Goal: Check status: Check status

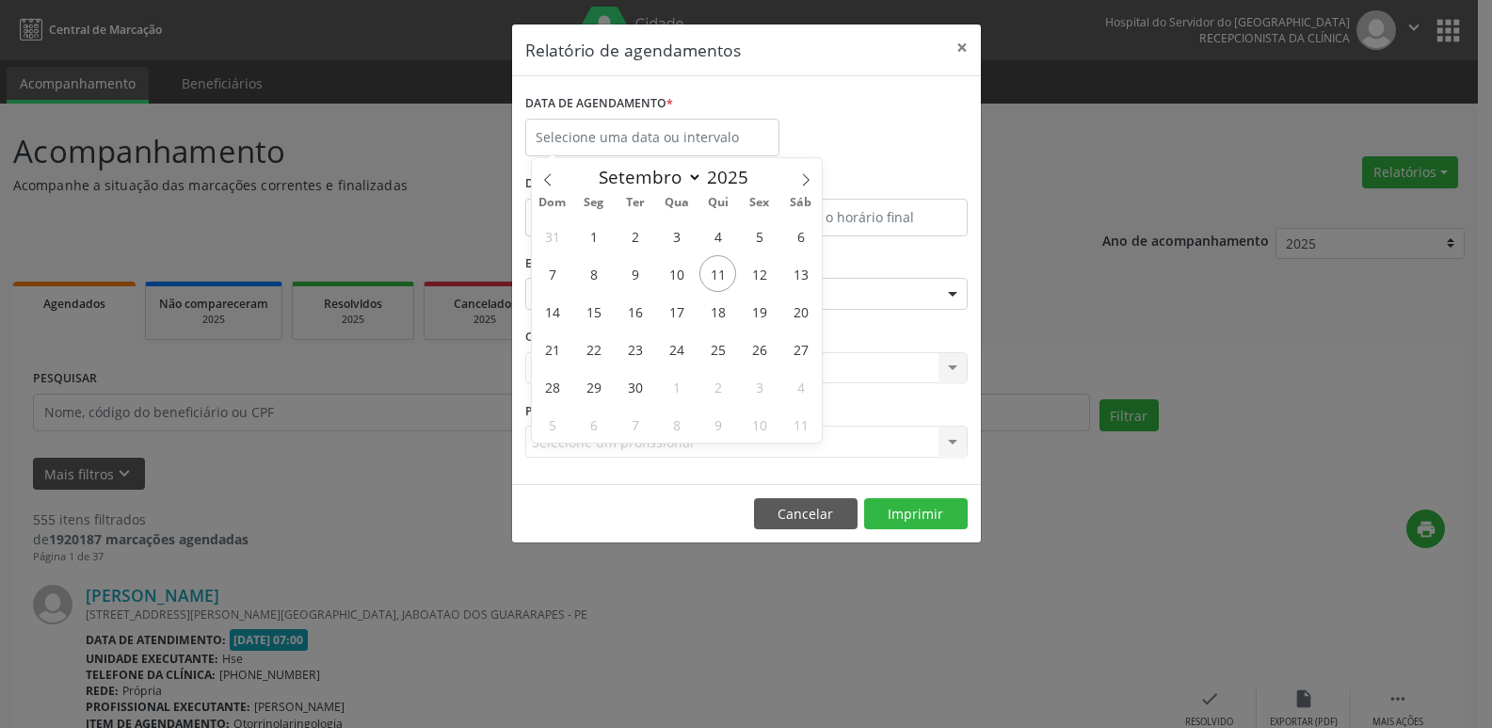
select select "8"
click at [729, 144] on input "text" at bounding box center [652, 138] width 254 height 38
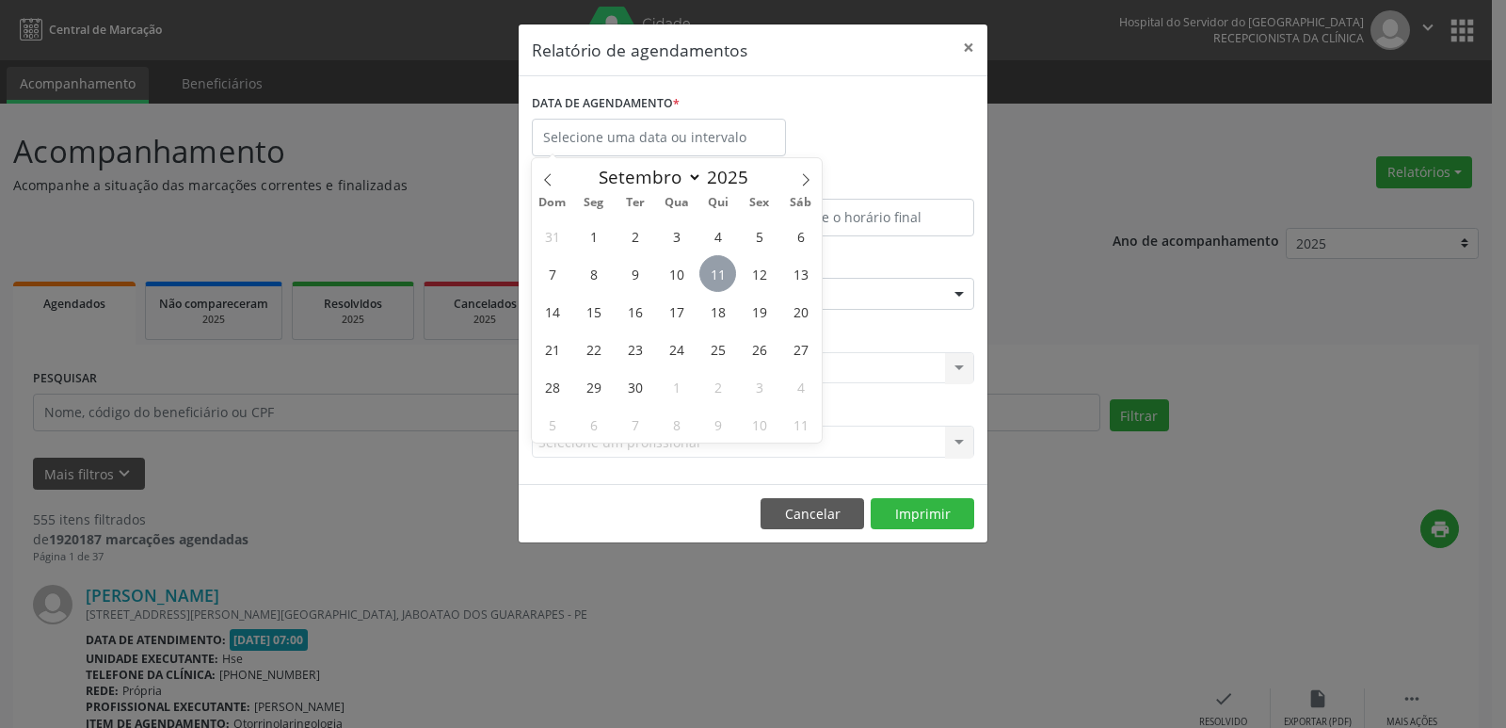
click at [714, 273] on span "11" at bounding box center [717, 273] width 37 height 37
type input "[DATE]"
click at [714, 273] on span "11" at bounding box center [717, 273] width 37 height 37
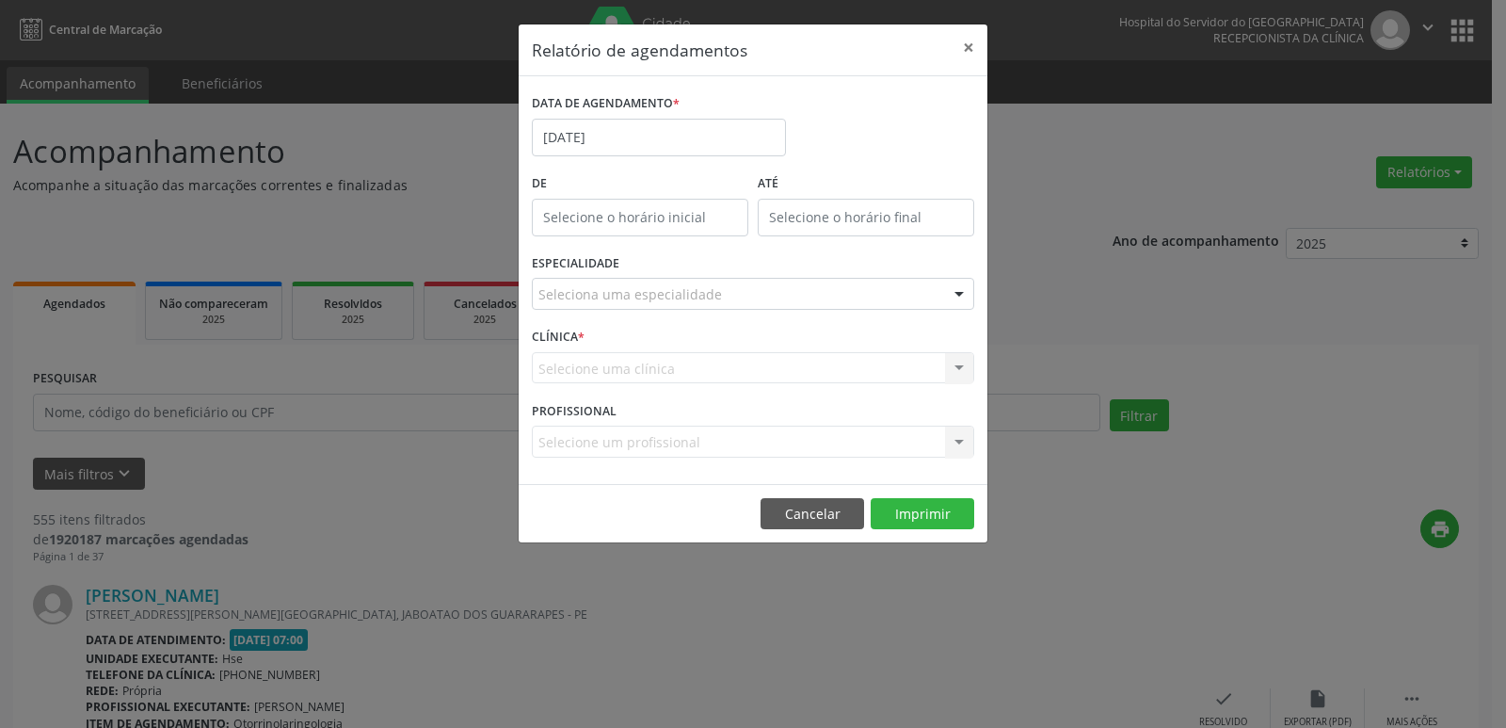
click at [820, 282] on div "Seleciona uma especialidade" at bounding box center [753, 294] width 442 height 32
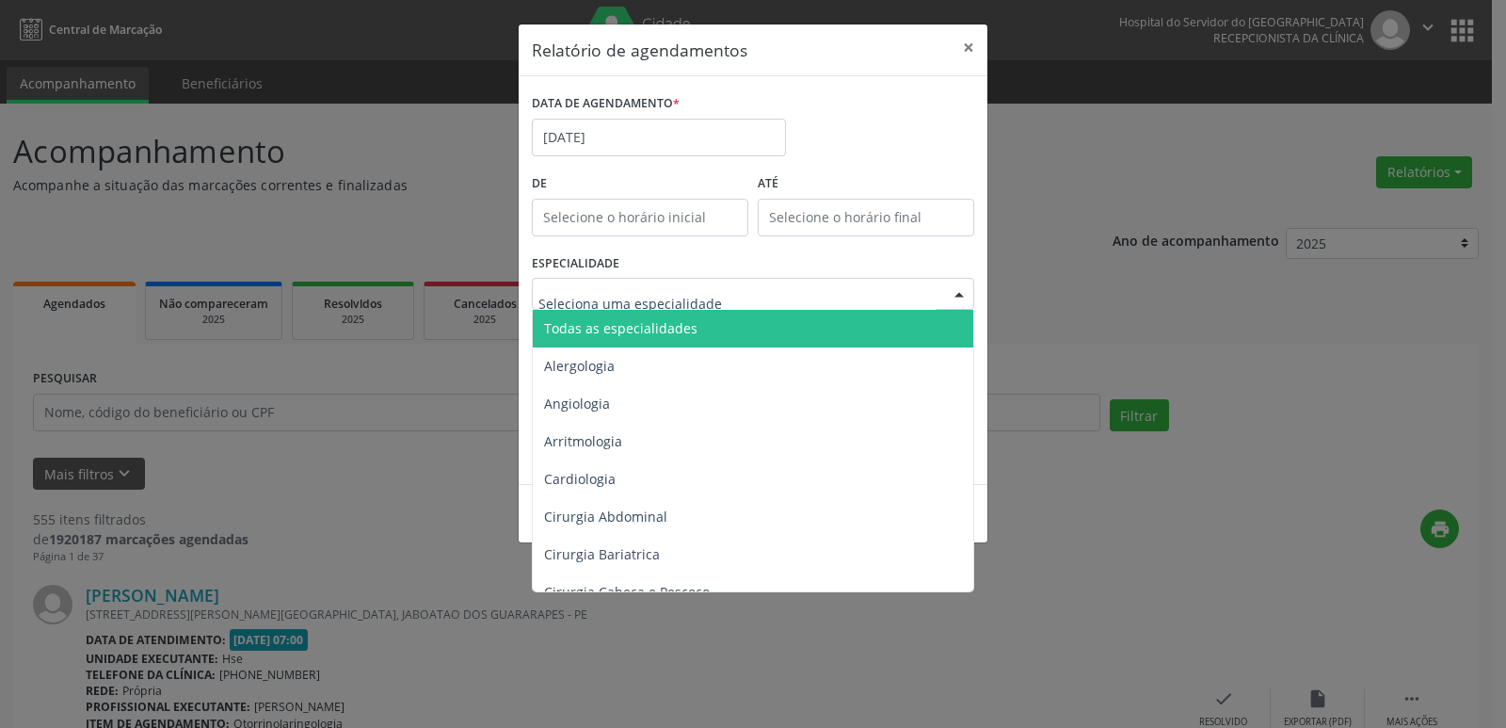
click at [803, 322] on span "Todas as especialidades" at bounding box center [754, 329] width 443 height 38
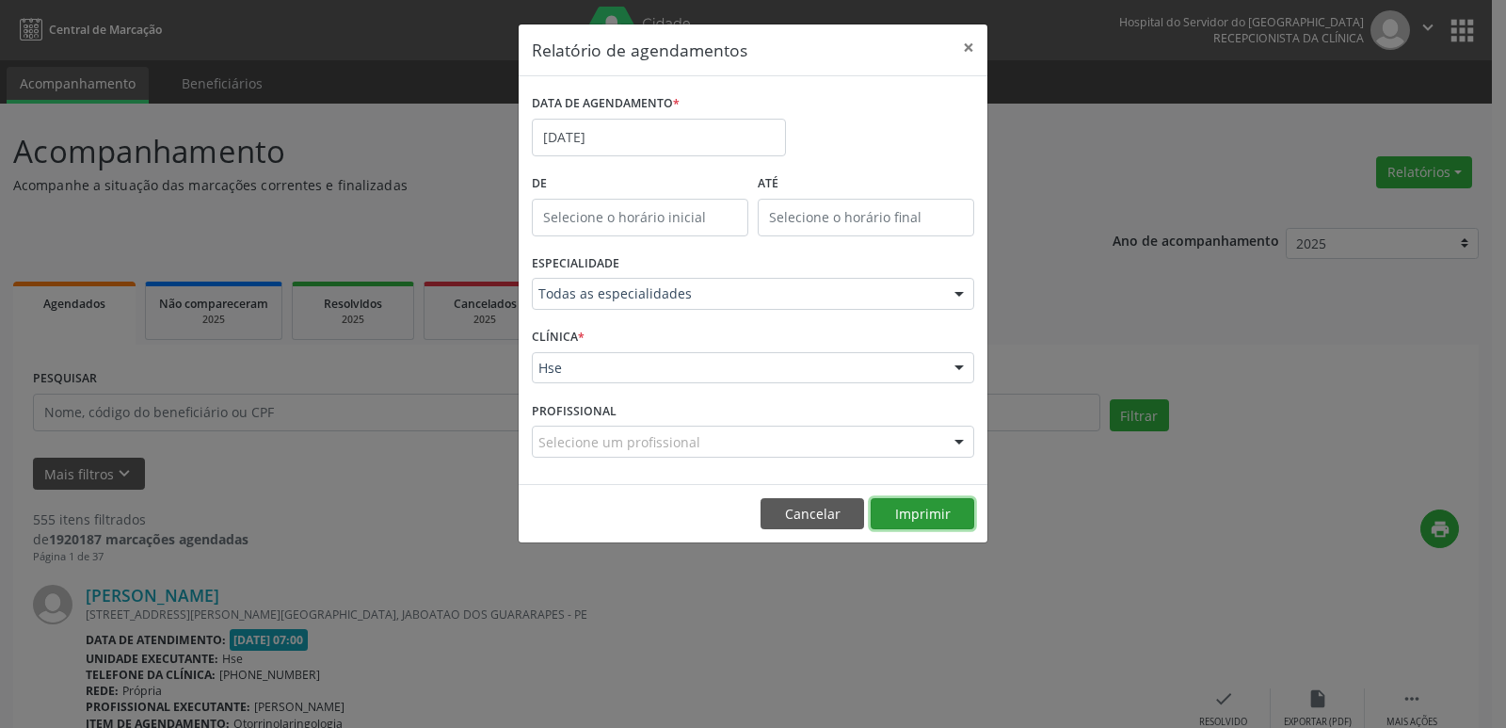
click at [928, 511] on button "Imprimir" at bounding box center [923, 514] width 104 height 32
click at [970, 41] on button "×" at bounding box center [969, 47] width 38 height 46
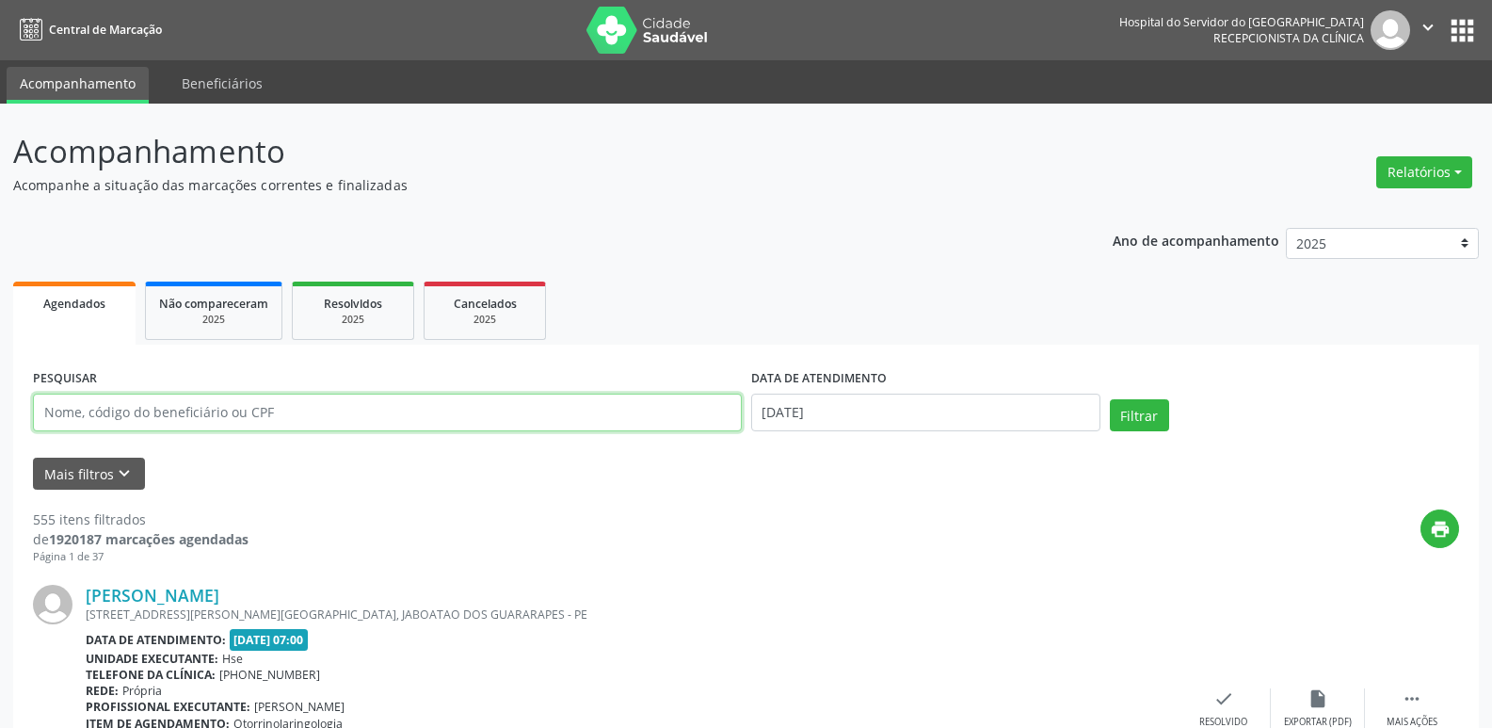
click at [156, 417] on input "text" at bounding box center [387, 412] width 709 height 38
type input "1"
type input "10366601415"
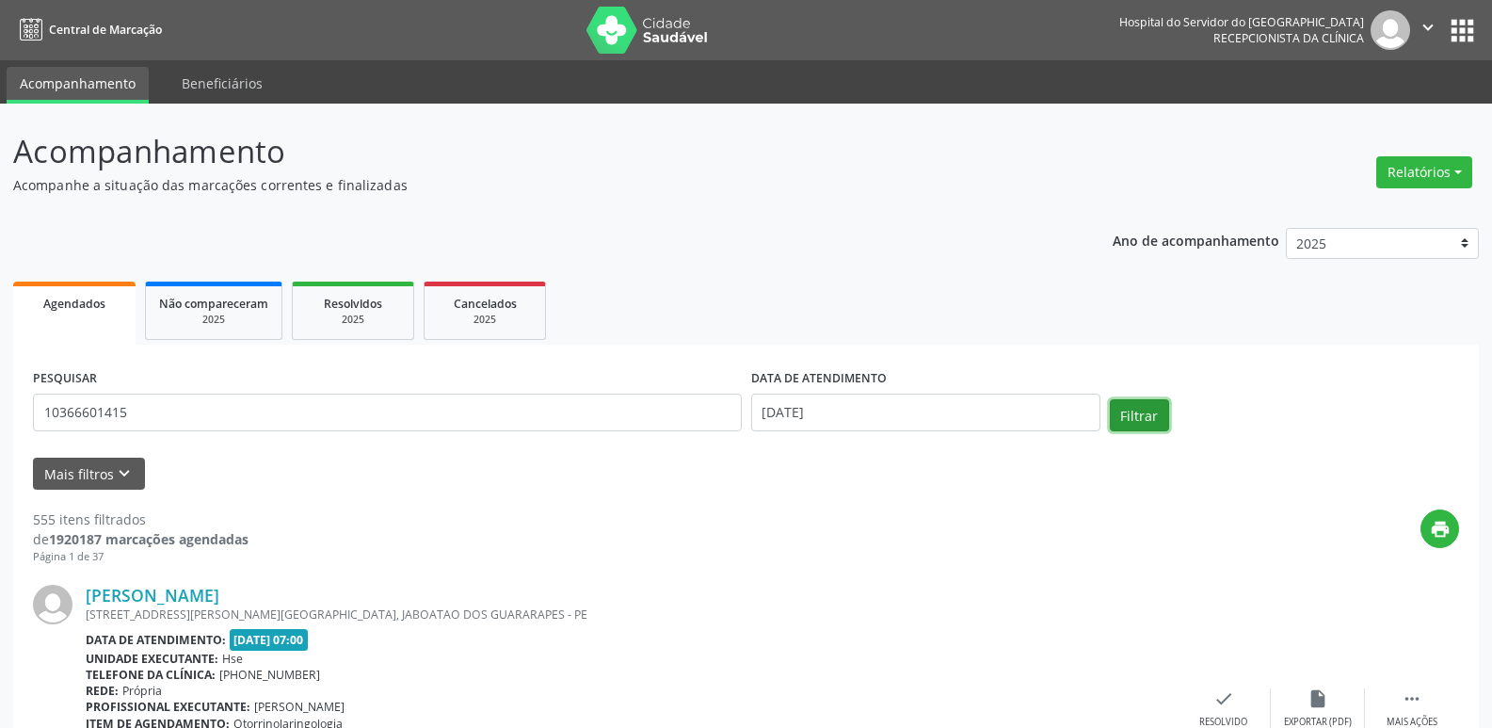
click at [1164, 410] on button "Filtrar" at bounding box center [1139, 415] width 59 height 32
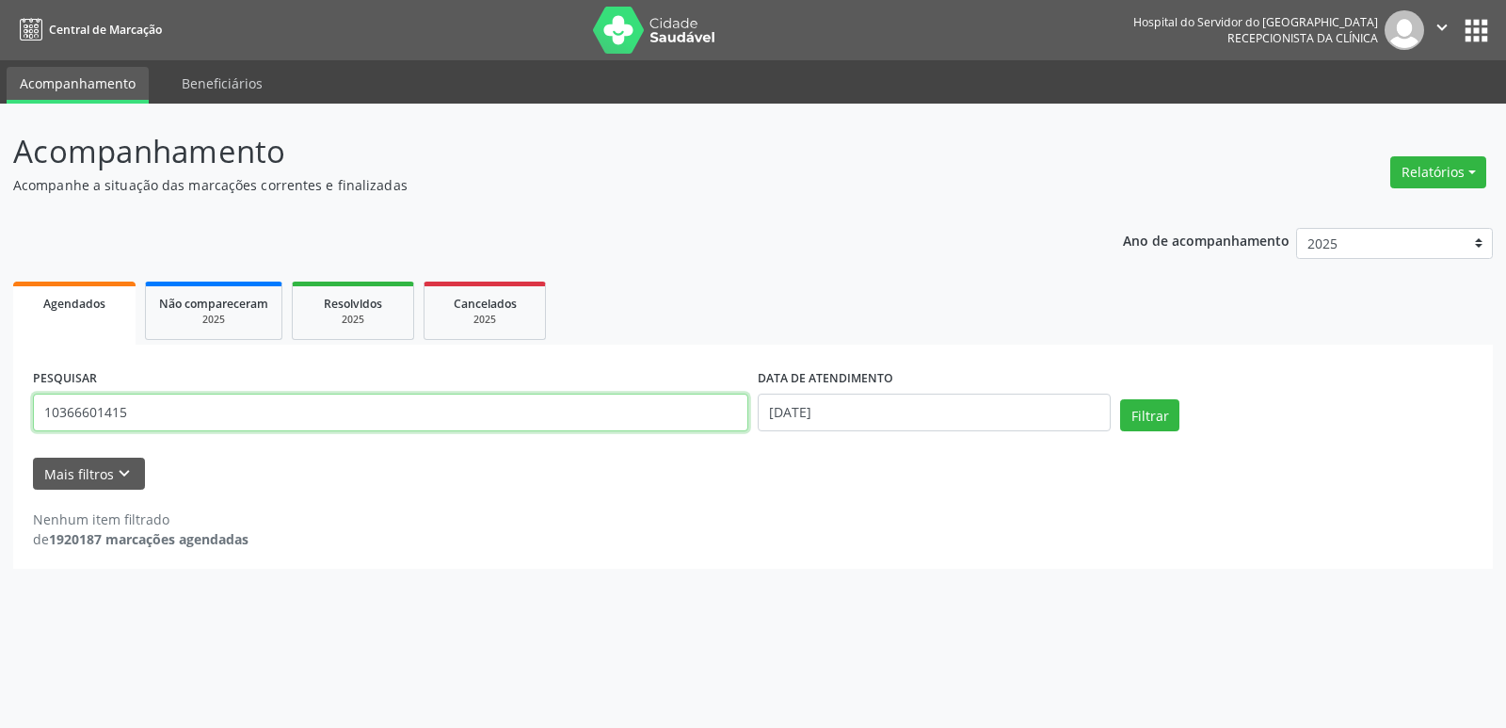
drag, startPoint x: 202, startPoint y: 424, endPoint x: 0, endPoint y: 434, distance: 202.7
click at [0, 434] on div "Acompanhamento Acompanhe a situação das marcações correntes e finalizadas Relat…" at bounding box center [753, 416] width 1506 height 624
type input "0"
type input "03102421423"
click at [1119, 400] on div "Filtrar" at bounding box center [1297, 421] width 362 height 45
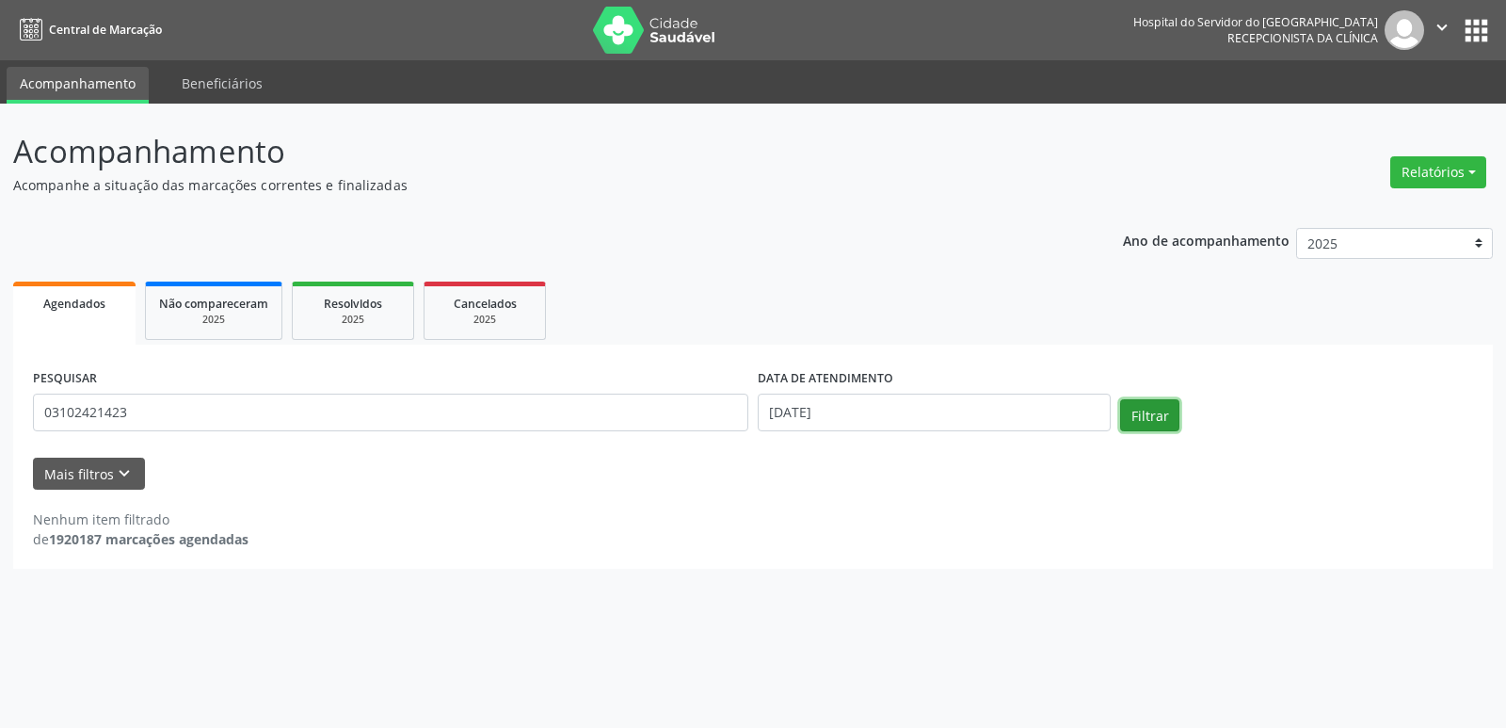
click at [1129, 412] on button "Filtrar" at bounding box center [1149, 415] width 59 height 32
drag, startPoint x: 148, startPoint y: 415, endPoint x: 0, endPoint y: 370, distance: 154.5
click at [0, 401] on div "Acompanhamento Acompanhe a situação das marcações correntes e finalizadas Relat…" at bounding box center [753, 416] width 1506 height 624
type input "11508882452"
click at [1151, 410] on button "Filtrar" at bounding box center [1149, 415] width 59 height 32
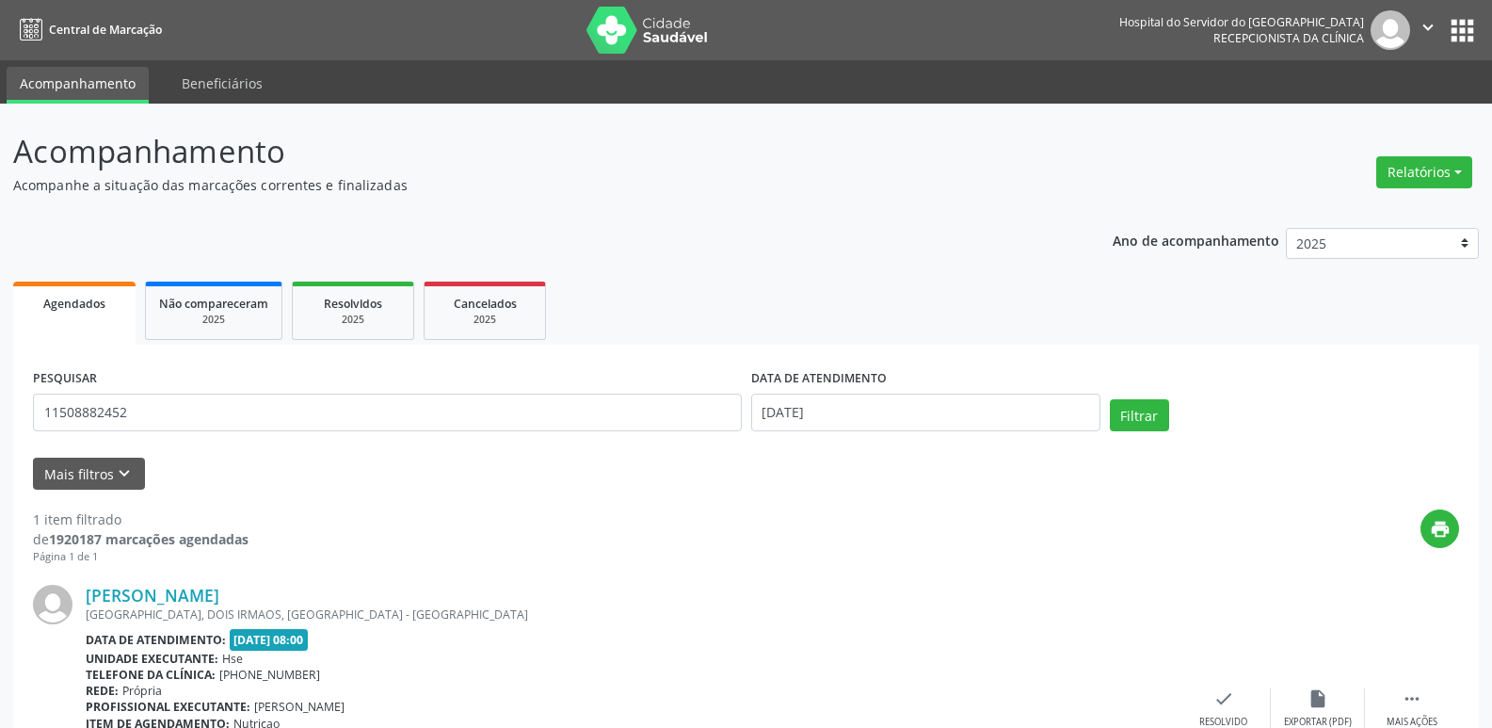
scroll to position [157, 0]
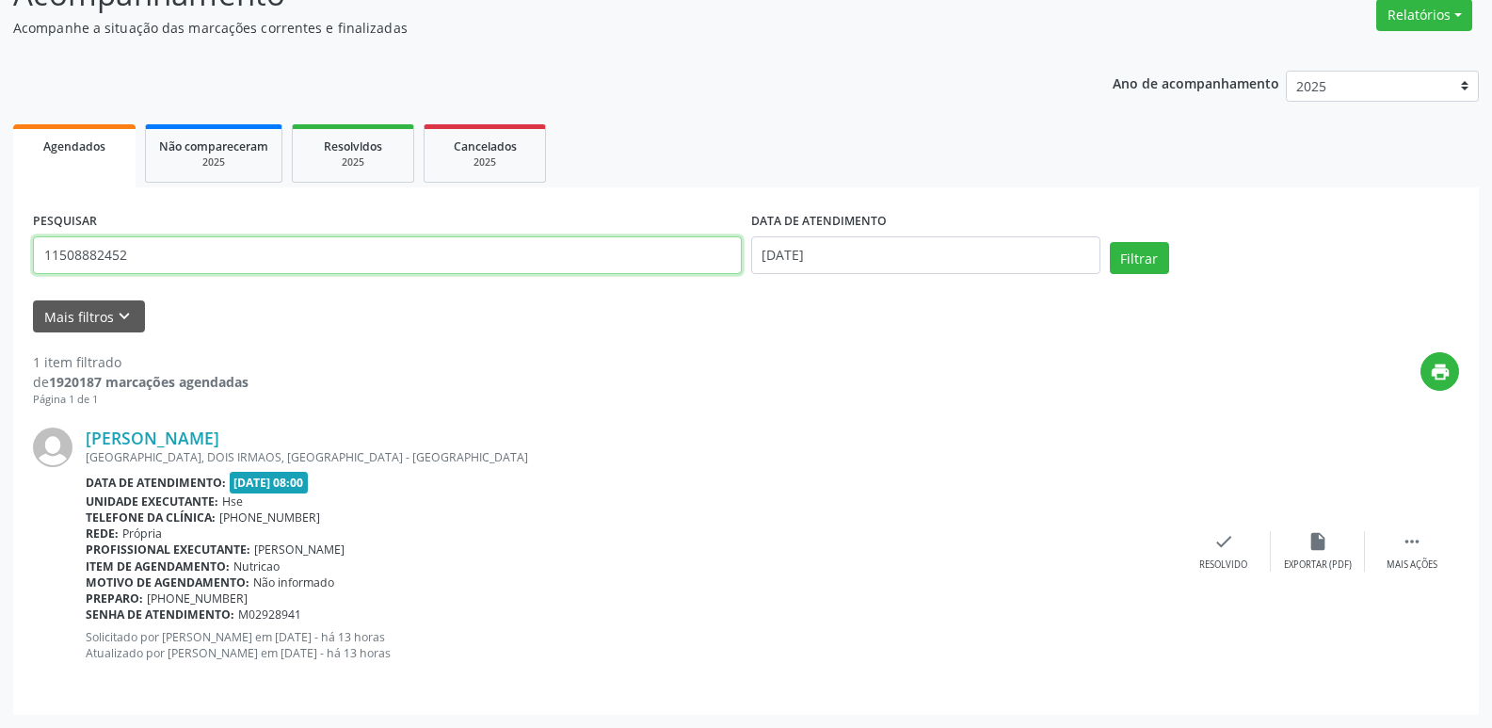
drag, startPoint x: 185, startPoint y: 263, endPoint x: 168, endPoint y: 324, distance: 63.5
click at [0, 272] on div "Acompanhamento Acompanhe a situação das marcações correntes e finalizadas Relat…" at bounding box center [746, 336] width 1492 height 781
click at [285, 258] on input "text" at bounding box center [387, 255] width 709 height 38
type input "14629160159"
click at [0, 264] on div "Acompanhamento Acompanhe a situação das marcações correntes e finalizadas Relat…" at bounding box center [746, 336] width 1492 height 781
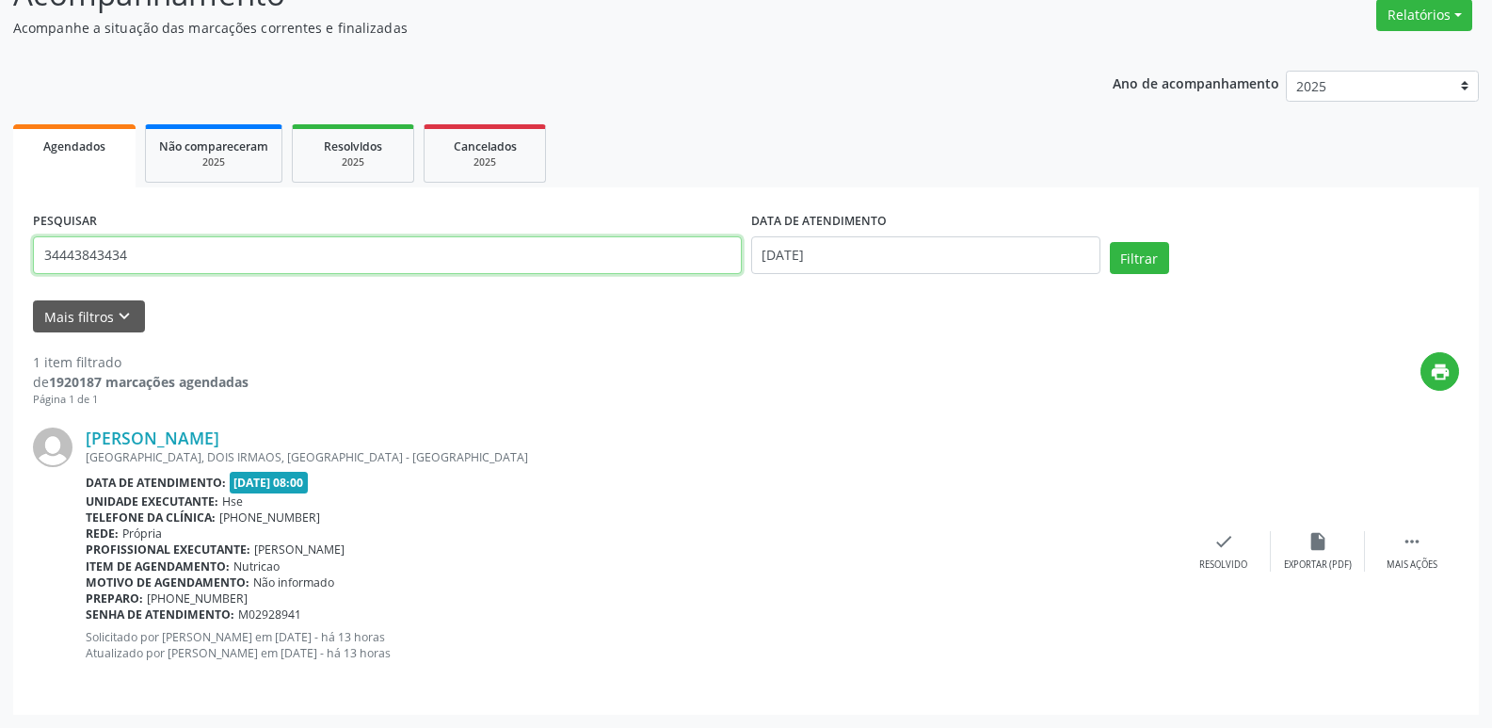
type input "34443843434"
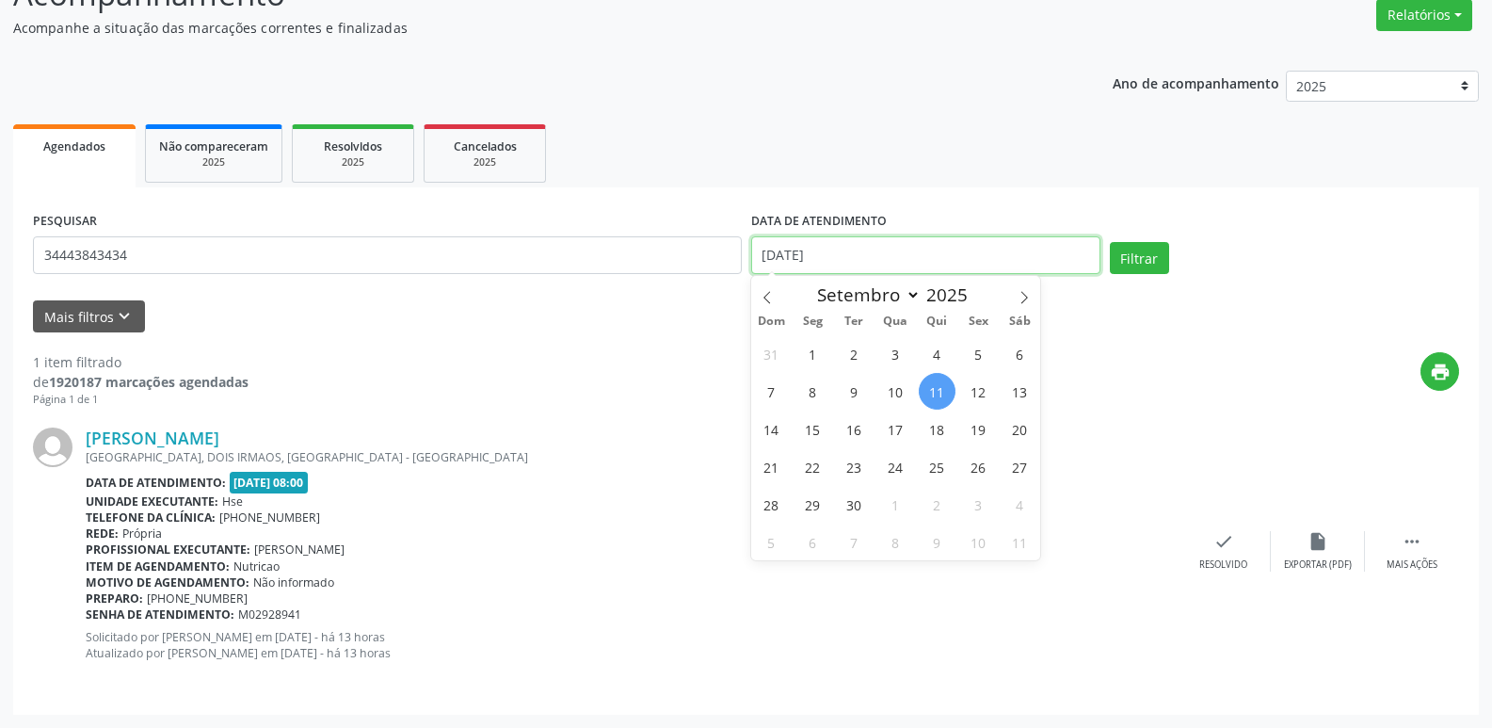
drag, startPoint x: 856, startPoint y: 246, endPoint x: 515, endPoint y: 226, distance: 341.3
click at [518, 241] on div "PESQUISAR 34443843434 DATA DE ATENDIMENTO [DATE] Filtrar" at bounding box center [746, 247] width 1436 height 80
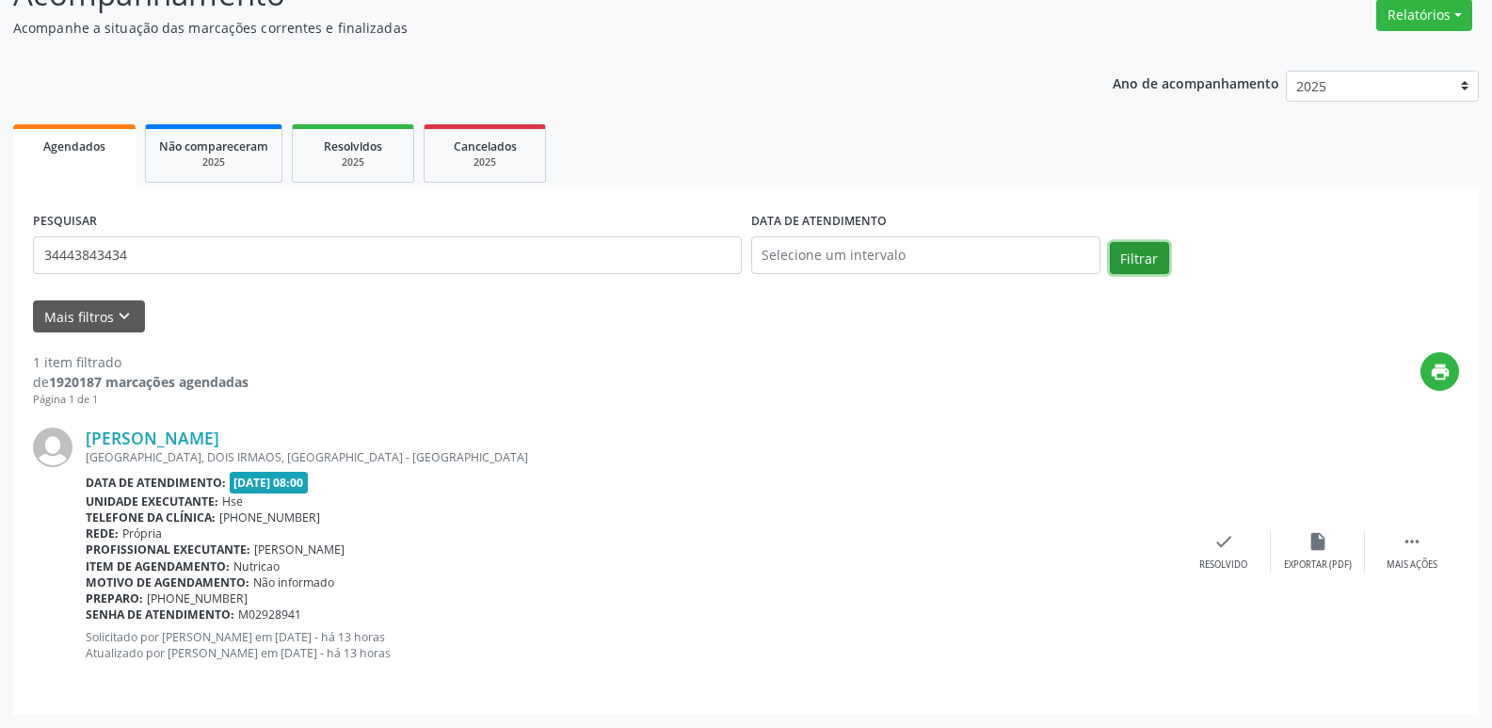
click at [1156, 259] on button "Filtrar" at bounding box center [1139, 258] width 59 height 32
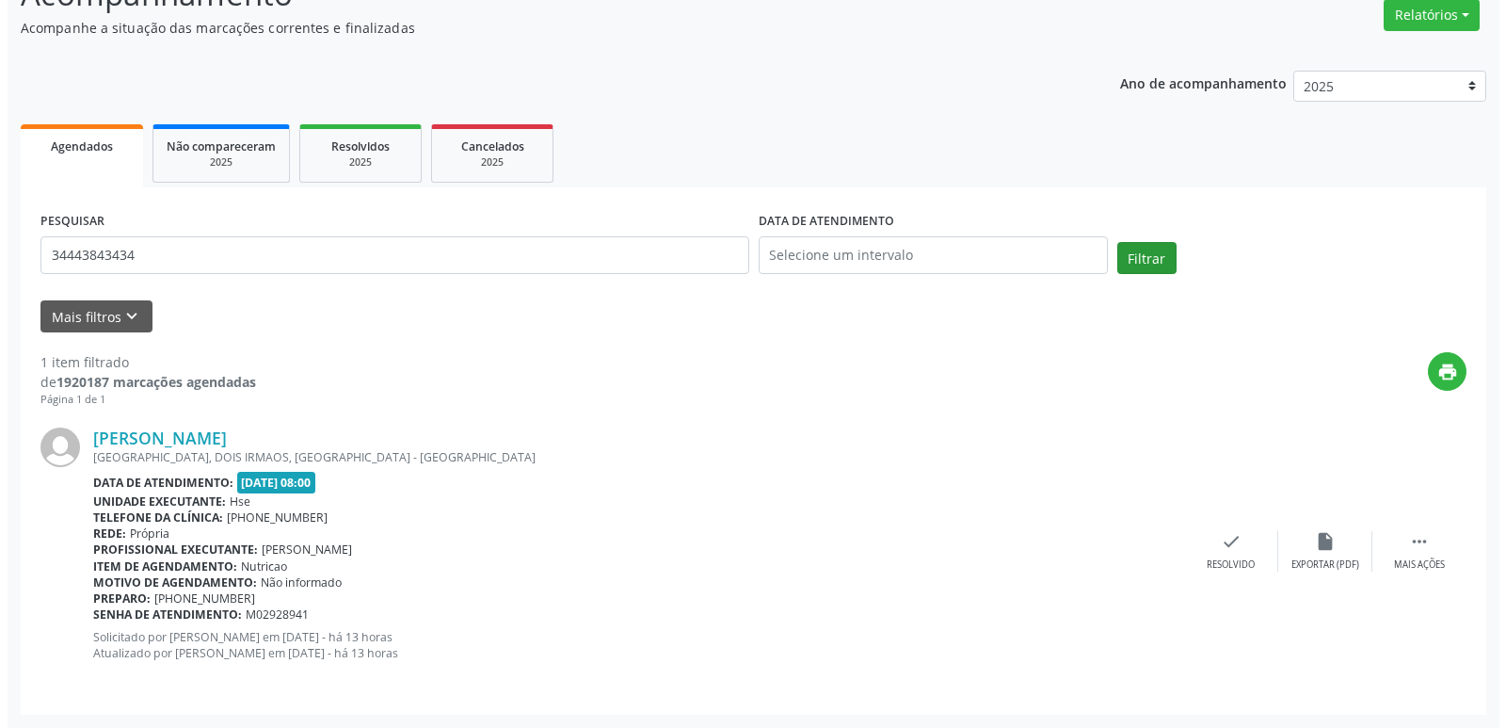
scroll to position [0, 0]
